Goal: Task Accomplishment & Management: Manage account settings

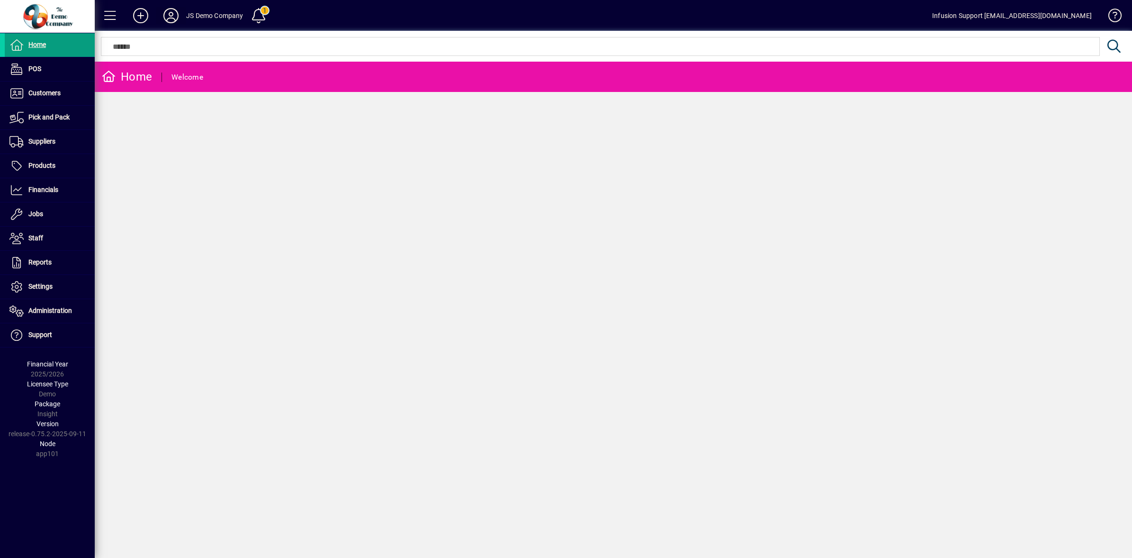
click at [166, 16] on icon at bounding box center [171, 15] width 19 height 15
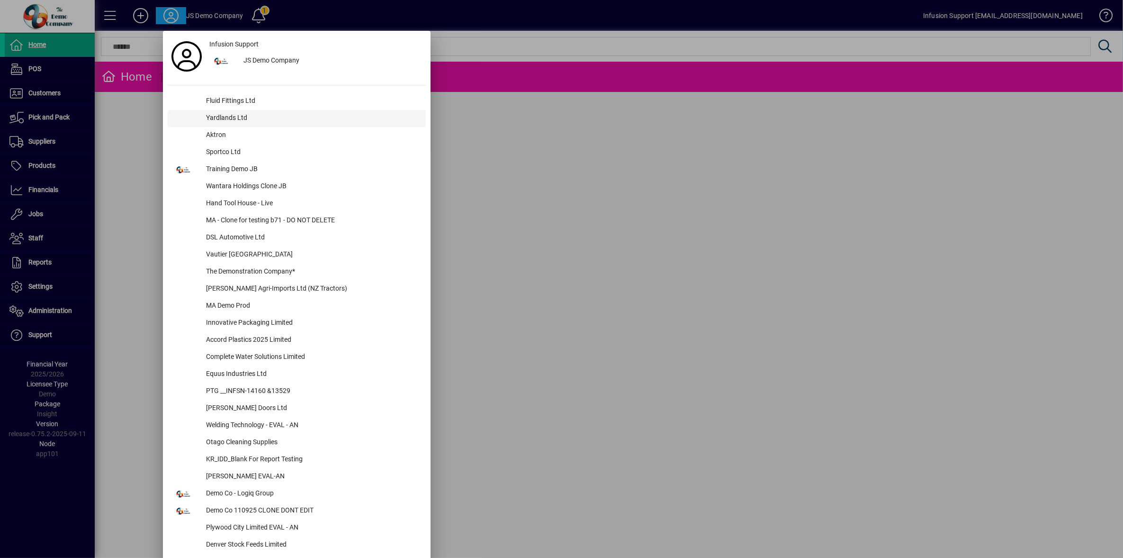
click at [217, 115] on div "Yardlands Ltd" at bounding box center [312, 118] width 227 height 17
